Goal: Task Accomplishment & Management: Use online tool/utility

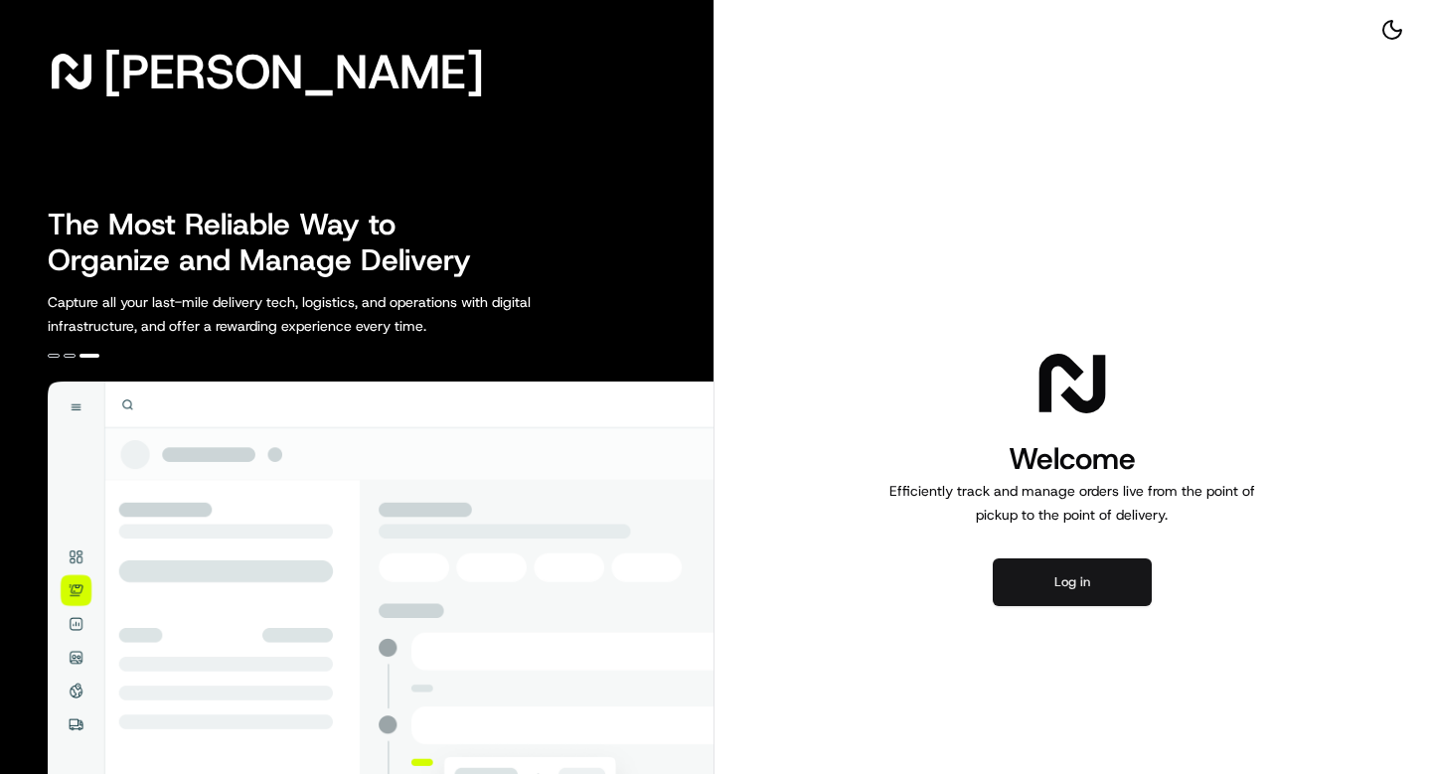
click at [1087, 588] on button "Log in" at bounding box center [1072, 582] width 159 height 48
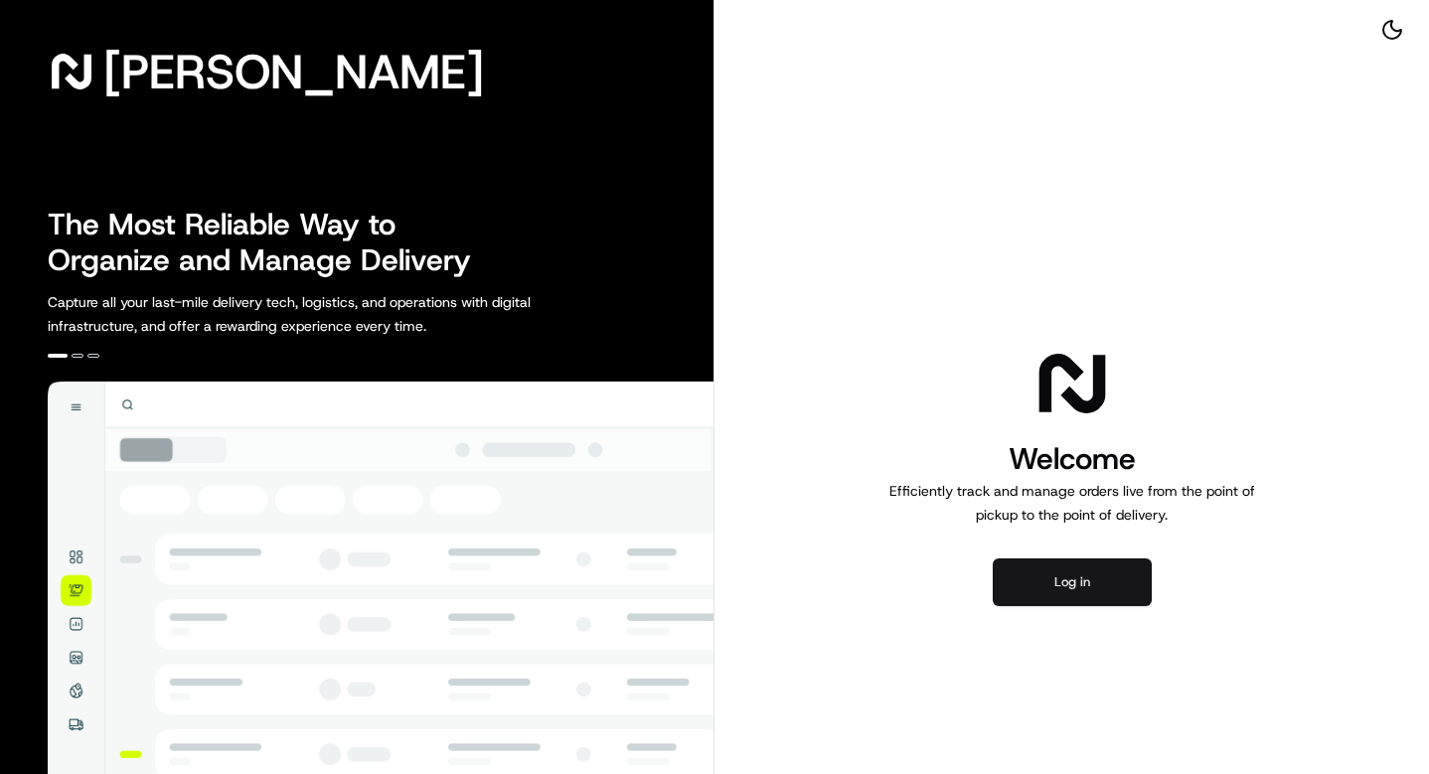
click at [1064, 590] on button "Log in" at bounding box center [1072, 582] width 159 height 48
click at [1068, 586] on button "Log in" at bounding box center [1072, 582] width 159 height 48
